Goal: Check status: Check status

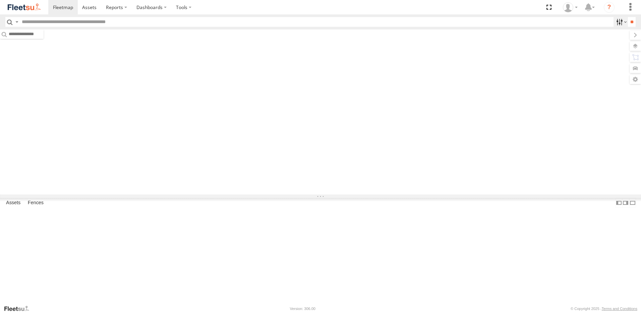
click at [614, 23] on label at bounding box center [620, 22] width 14 height 10
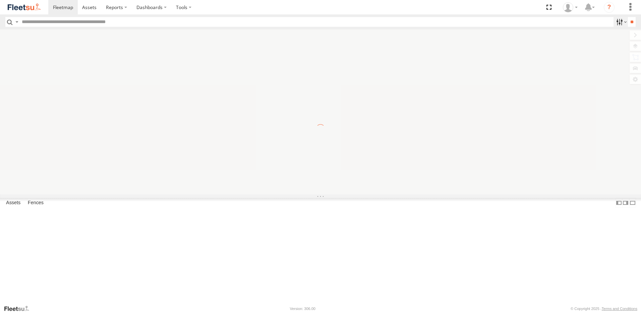
click at [614, 23] on label at bounding box center [620, 22] width 14 height 10
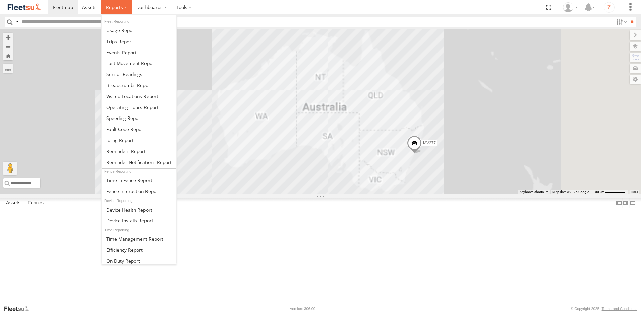
click at [110, 5] on span at bounding box center [114, 7] width 17 height 6
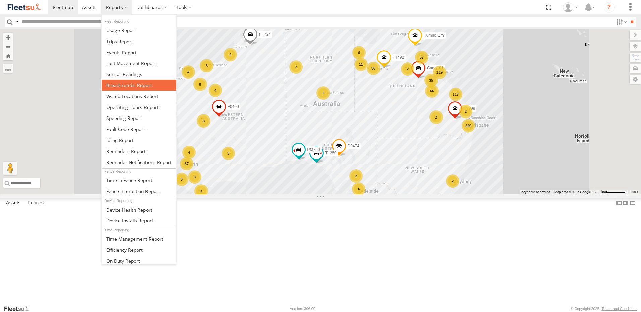
click at [126, 86] on span at bounding box center [129, 85] width 46 height 6
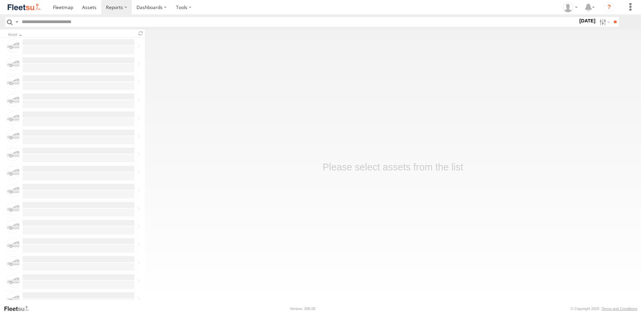
click at [175, 17] on input "text" at bounding box center [298, 22] width 559 height 10
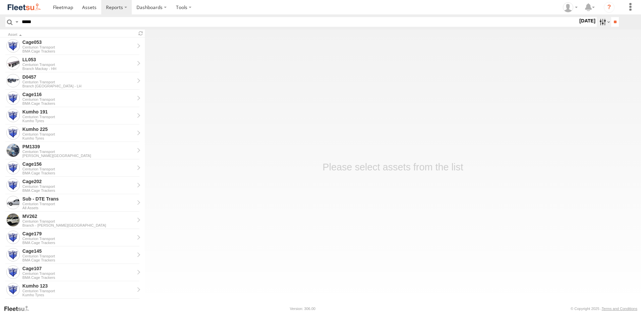
type input "*****"
click at [597, 23] on label at bounding box center [604, 22] width 14 height 10
click at [0, 0] on label at bounding box center [0, 0] width 0 height 0
click at [617, 20] on input "**" at bounding box center [615, 22] width 8 height 10
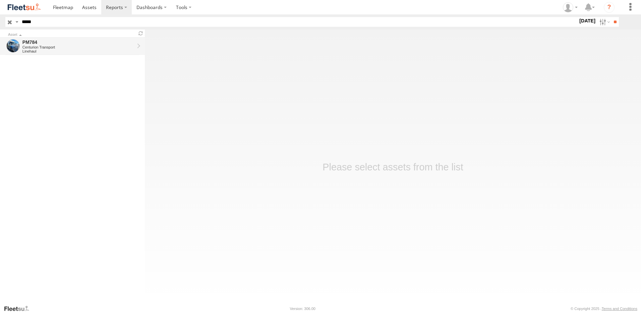
click at [100, 45] on div "Centurion Transport" at bounding box center [78, 47] width 112 height 4
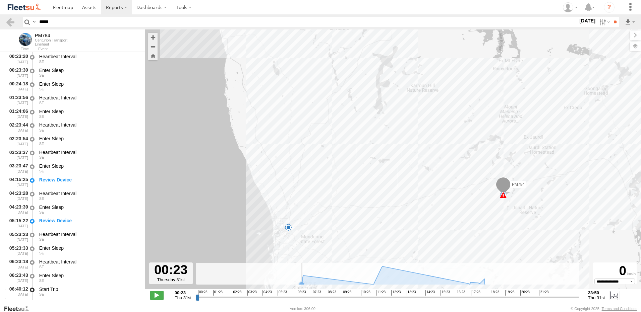
click at [299, 281] on rect at bounding box center [388, 274] width 384 height 22
click at [302, 266] on rect at bounding box center [388, 274] width 384 height 22
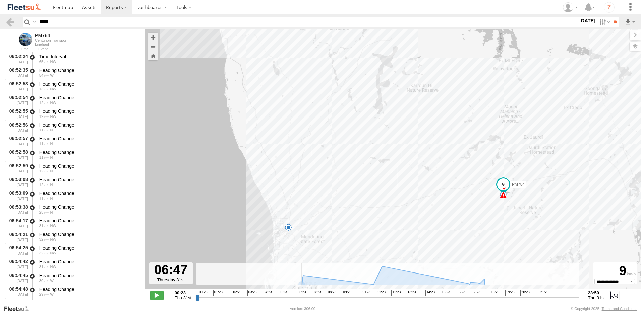
scroll to position [603, 0]
drag, startPoint x: 197, startPoint y: 299, endPoint x: 301, endPoint y: 298, distance: 104.3
click at [301, 298] on input "range" at bounding box center [388, 297] width 384 height 6
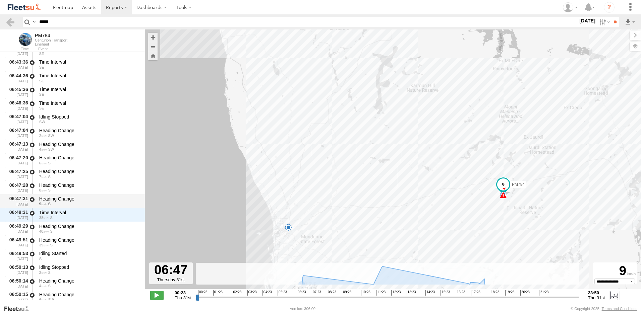
scroll to position [435, 0]
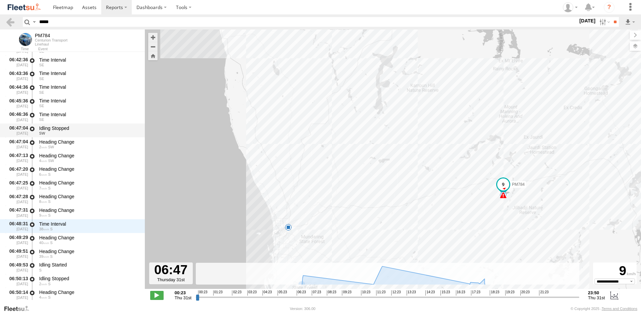
click at [90, 132] on div "SW" at bounding box center [88, 133] width 99 height 4
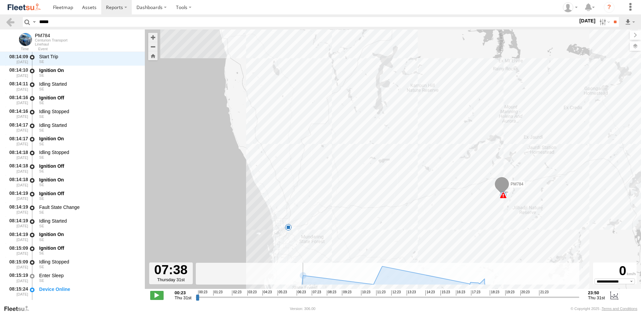
scroll to position [1342, 0]
drag, startPoint x: 303, startPoint y: 298, endPoint x: 304, endPoint y: 293, distance: 5.5
click at [304, 294] on input "range" at bounding box center [388, 297] width 384 height 6
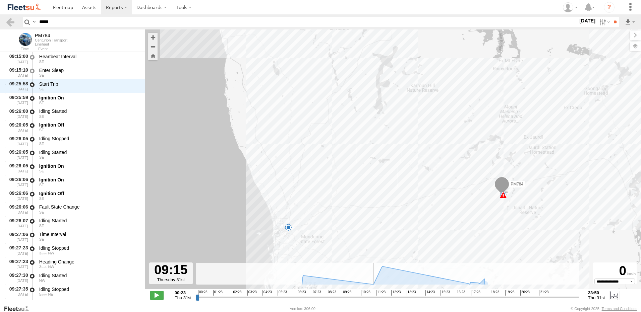
scroll to position [3187, 0]
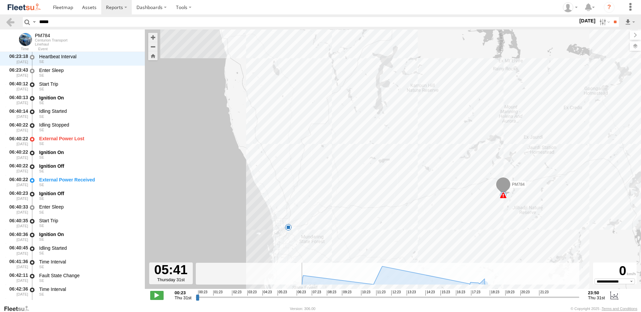
drag, startPoint x: 304, startPoint y: 300, endPoint x: 283, endPoint y: 295, distance: 20.9
click at [283, 295] on input "range" at bounding box center [388, 297] width 384 height 6
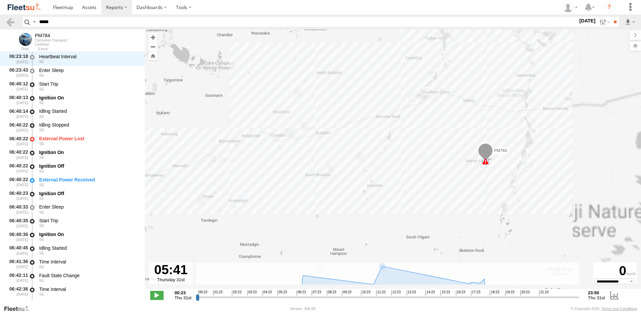
drag, startPoint x: 542, startPoint y: 173, endPoint x: 460, endPoint y: 189, distance: 84.2
click at [460, 189] on div "PM784 06:40 Thu 17:34 Thu 17:34 Thu 17:34 Thu 12" at bounding box center [393, 163] width 496 height 267
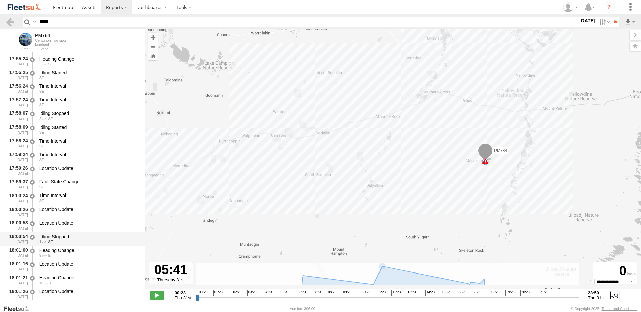
scroll to position [20916, 0]
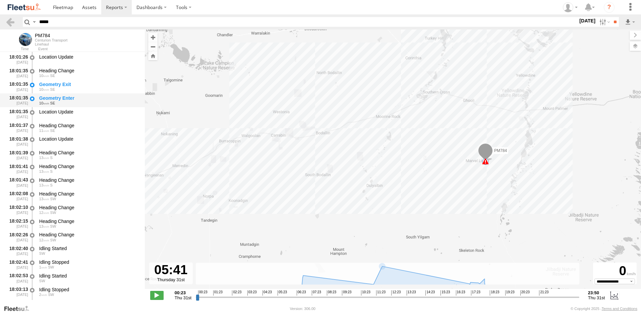
click at [71, 101] on div "Geometry Enter" at bounding box center [88, 98] width 99 height 6
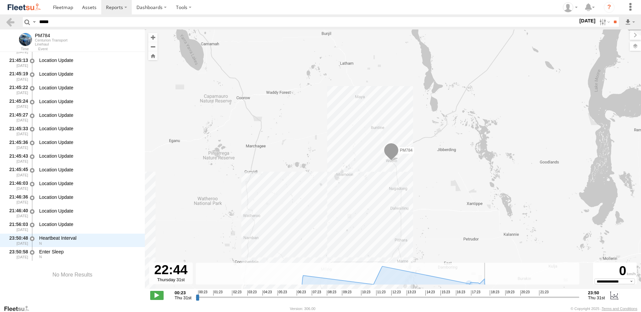
scroll to position [29022, 0]
drag, startPoint x: 284, startPoint y: 298, endPoint x: 557, endPoint y: 291, distance: 272.6
click at [557, 294] on input "range" at bounding box center [388, 297] width 384 height 6
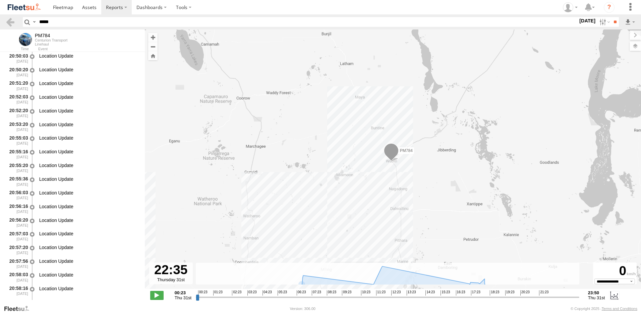
scroll to position [27312, 0]
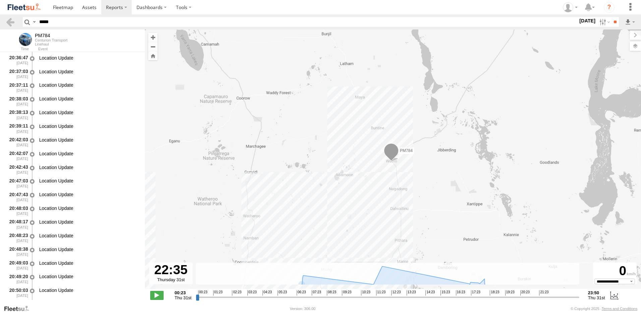
click at [58, 212] on div "Location Update" at bounding box center [88, 210] width 101 height 12
click at [60, 240] on div "Location Update" at bounding box center [88, 238] width 101 height 12
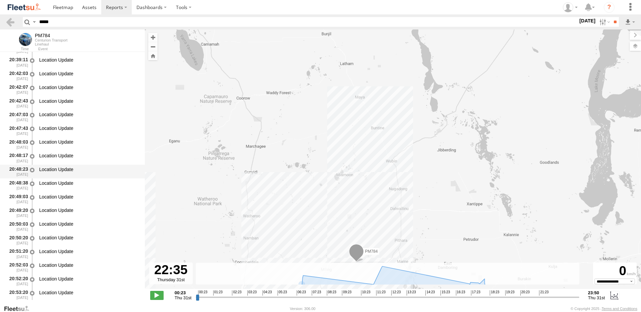
scroll to position [27379, 0]
click at [60, 240] on div "Location Update" at bounding box center [88, 237] width 99 height 6
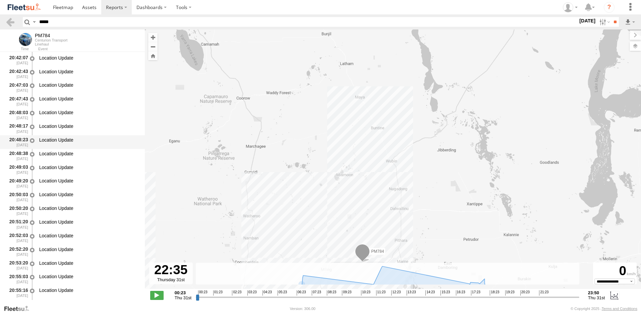
scroll to position [27446, 0]
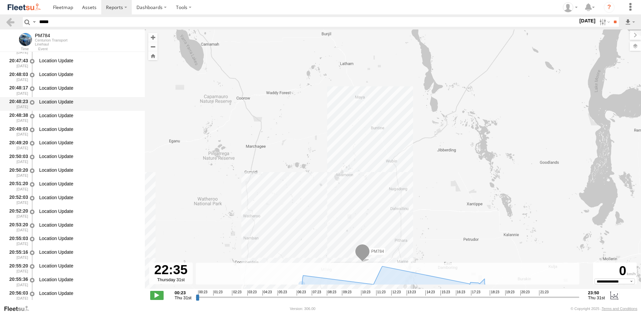
click at [60, 240] on div "Location Update" at bounding box center [88, 239] width 99 height 6
click at [68, 262] on div "Location Update" at bounding box center [88, 268] width 101 height 12
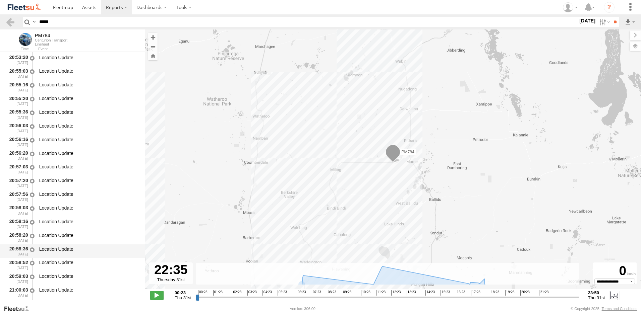
click at [72, 246] on div "Location Update" at bounding box center [88, 249] width 99 height 6
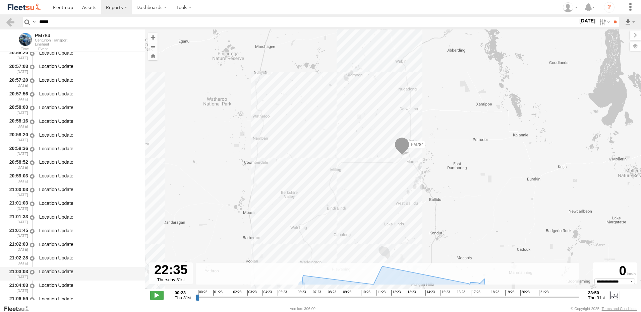
click at [66, 269] on div "Location Update" at bounding box center [88, 272] width 99 height 6
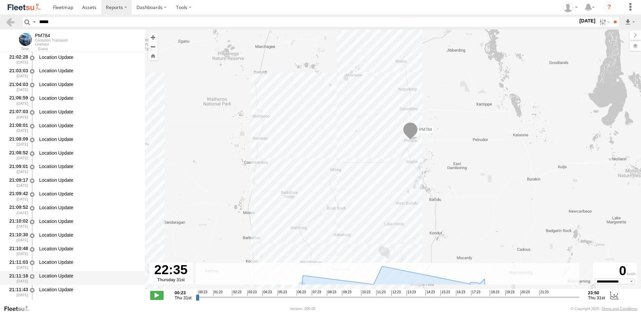
click at [51, 275] on div "Location Update" at bounding box center [88, 276] width 99 height 6
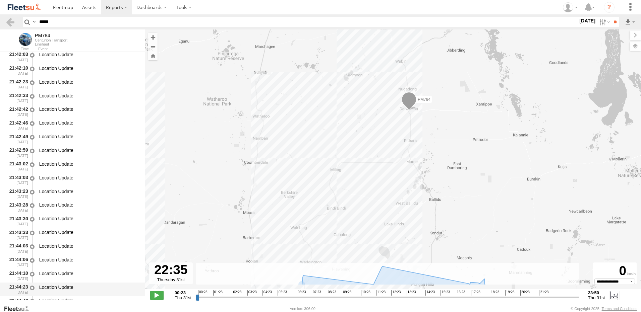
click at [61, 285] on div "Location Update" at bounding box center [88, 288] width 99 height 6
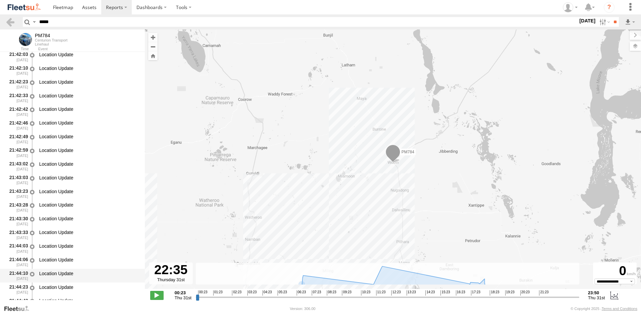
click at [63, 272] on div "Location Update" at bounding box center [88, 274] width 99 height 6
click at [70, 255] on div "21:44:06 31/07/2025 Location Update" at bounding box center [72, 262] width 145 height 14
click at [54, 282] on div "Location Update" at bounding box center [88, 276] width 101 height 12
click at [60, 289] on div "Location Update" at bounding box center [88, 288] width 99 height 6
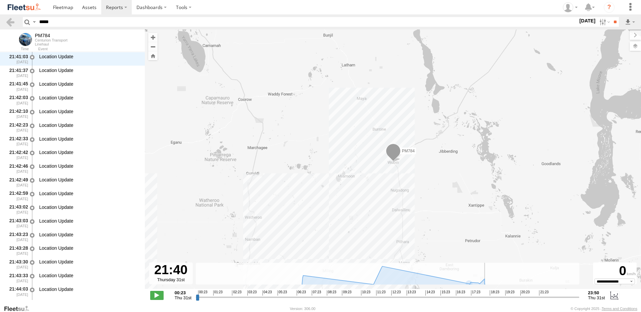
scroll to position [29012, 0]
drag, startPoint x: 554, startPoint y: 297, endPoint x: 543, endPoint y: 291, distance: 12.4
type input "**********"
click at [543, 294] on input "range" at bounding box center [388, 297] width 384 height 6
click at [601, 18] on label at bounding box center [604, 22] width 14 height 10
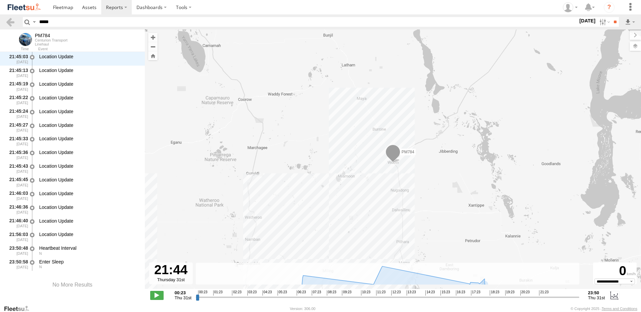
click at [0, 0] on label at bounding box center [0, 0] width 0 height 0
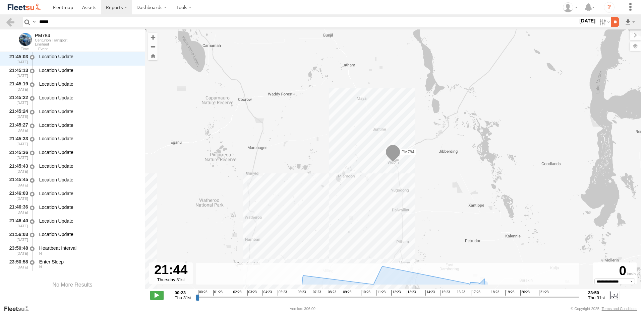
click at [614, 20] on input "**" at bounding box center [615, 22] width 8 height 10
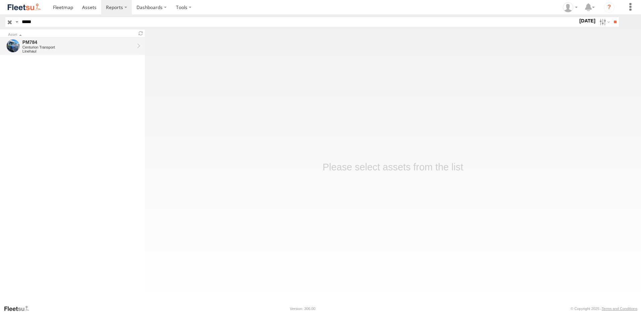
click at [92, 51] on div "Linehaul" at bounding box center [78, 51] width 112 height 4
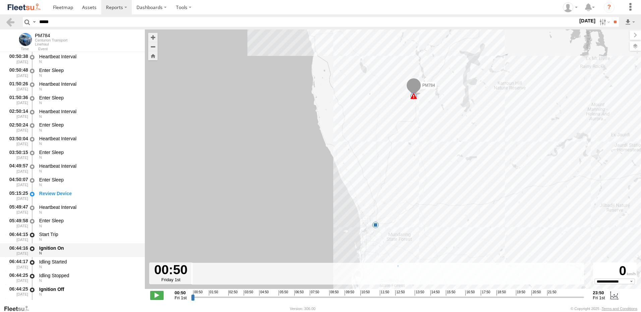
click at [53, 245] on div "Ignition On N" at bounding box center [88, 250] width 101 height 12
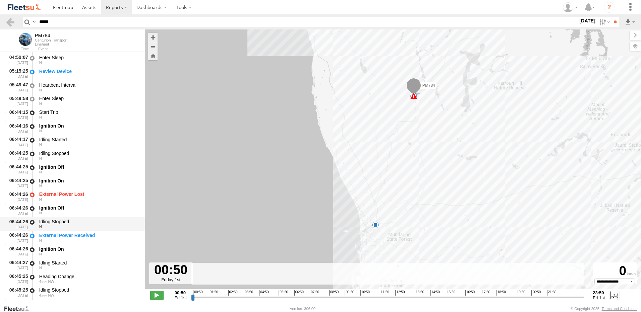
scroll to position [134, 0]
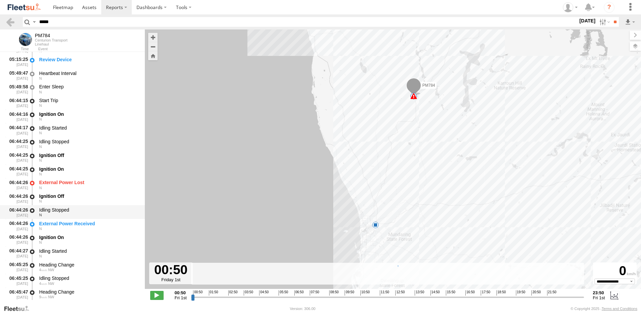
click at [58, 240] on div "Ignition On" at bounding box center [88, 238] width 99 height 6
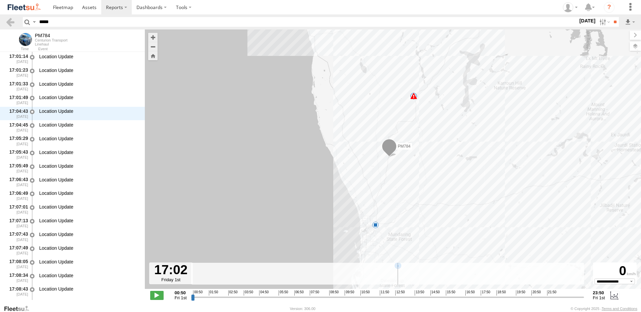
scroll to position [16903, 0]
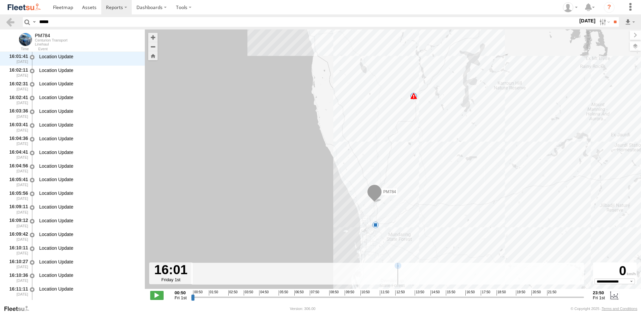
drag, startPoint x: 194, startPoint y: 296, endPoint x: 450, endPoint y: 288, distance: 255.9
click at [450, 294] on input "range" at bounding box center [387, 297] width 393 height 6
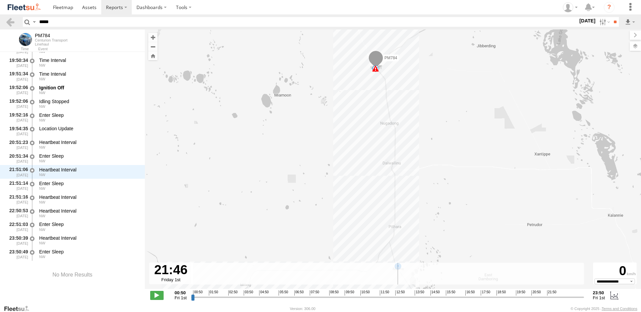
drag, startPoint x: 449, startPoint y: 300, endPoint x: 547, endPoint y: 294, distance: 98.4
type input "**********"
click at [547, 294] on input "range" at bounding box center [387, 297] width 393 height 6
